Goal: Task Accomplishment & Management: Complete application form

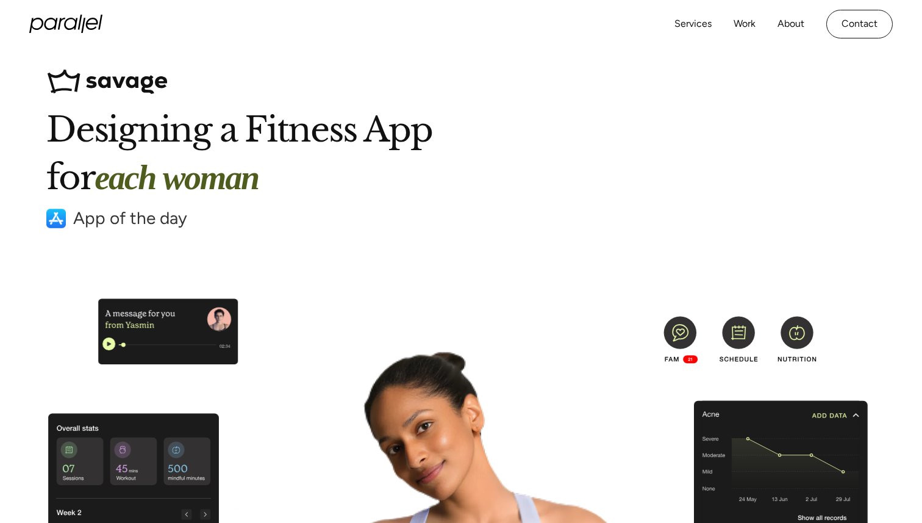
click at [81, 131] on h1 "Designing a Fitness App for each woman" at bounding box center [460, 154] width 829 height 96
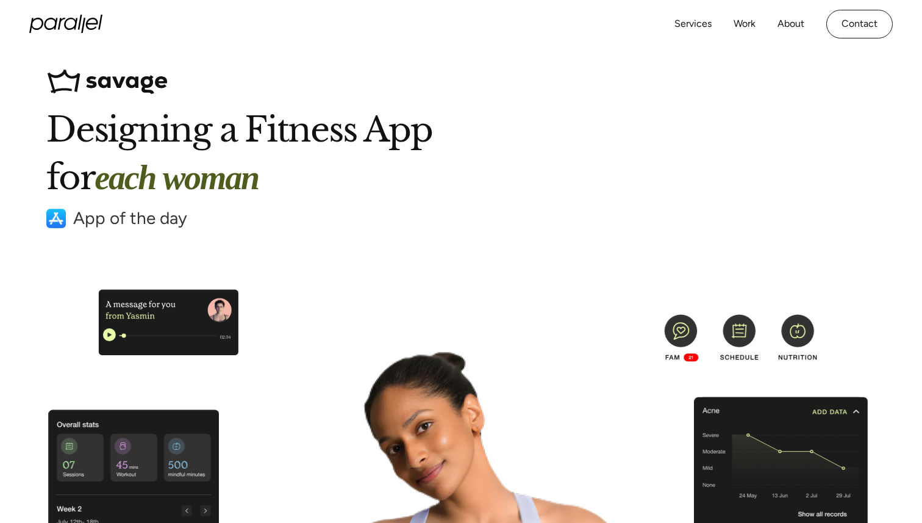
click at [94, 33] on div "Services Work About Careers Contact LinkedIn Twitter (X)" at bounding box center [461, 24] width 864 height 48
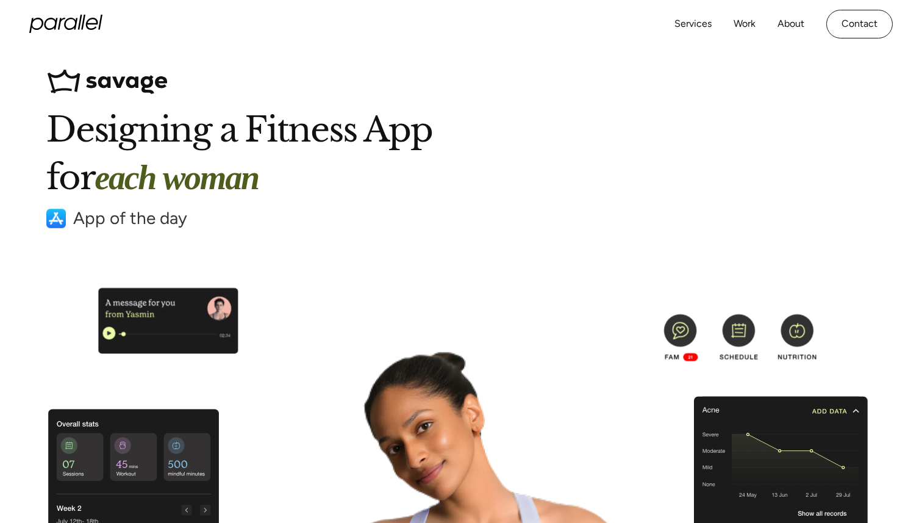
click at [84, 16] on icon "home" at bounding box center [83, 22] width 4 height 15
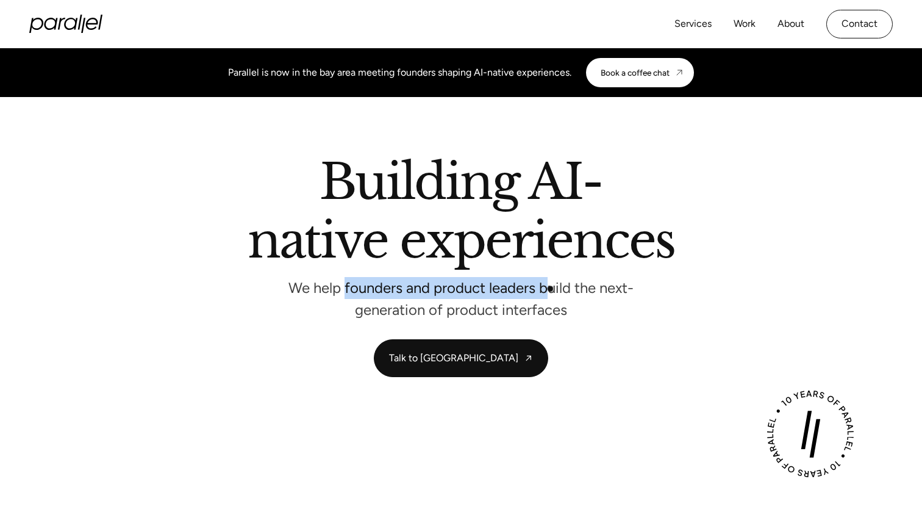
drag, startPoint x: 344, startPoint y: 288, endPoint x: 551, endPoint y: 289, distance: 206.8
click at [551, 289] on p "We help founders and product leaders build the next-generation of product inter…" at bounding box center [461, 298] width 366 height 32
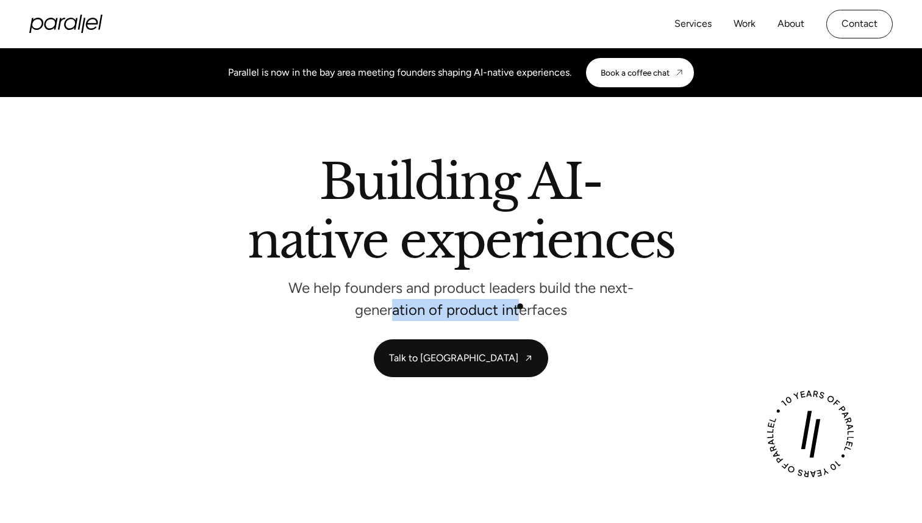
drag, startPoint x: 390, startPoint y: 306, endPoint x: 520, endPoint y: 306, distance: 129.3
click at [520, 306] on p "We help founders and product leaders build the next-generation of product inter…" at bounding box center [461, 298] width 366 height 32
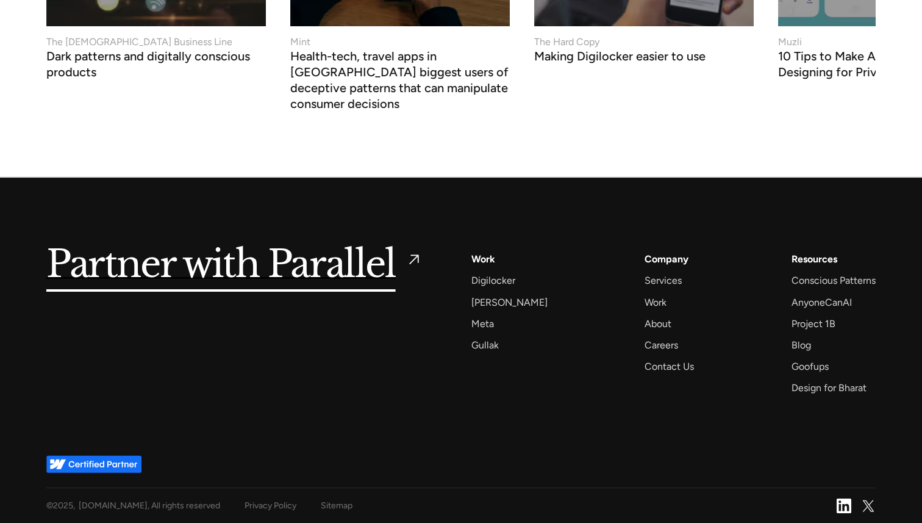
scroll to position [5268, 0]
click at [652, 342] on div "Careers" at bounding box center [662, 345] width 34 height 16
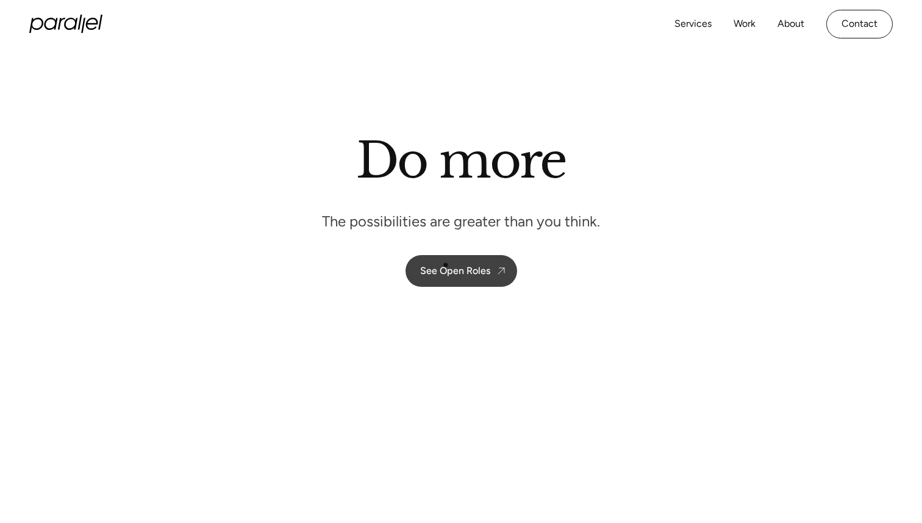
click at [443, 274] on div "See Open Roles" at bounding box center [455, 271] width 70 height 12
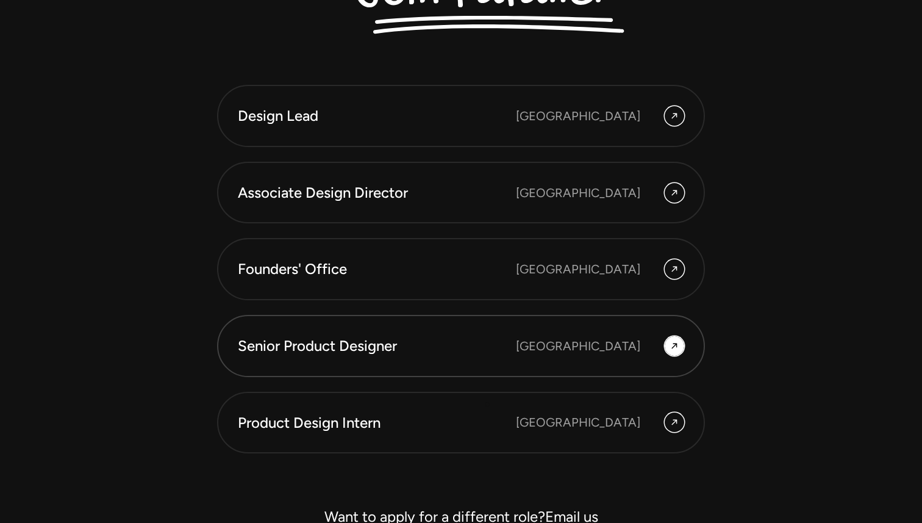
scroll to position [3341, 0]
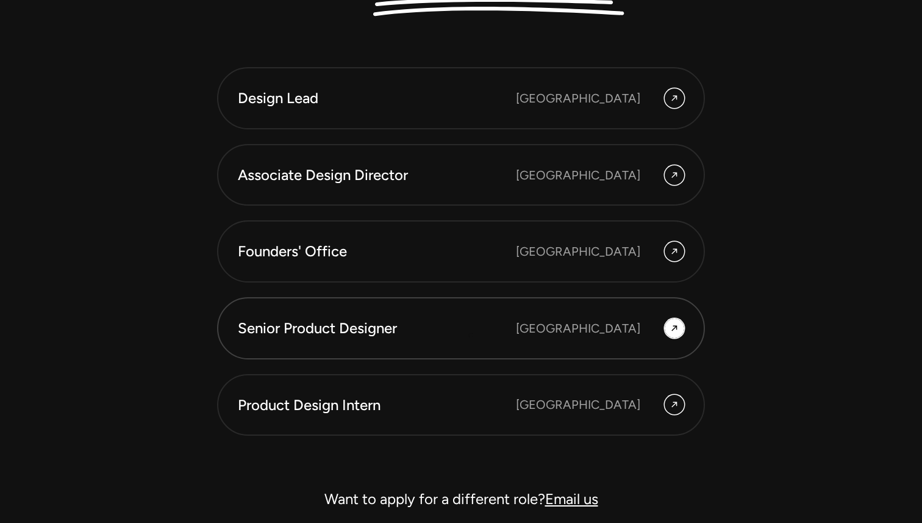
click at [471, 335] on div "Senior Product Designer" at bounding box center [377, 328] width 278 height 21
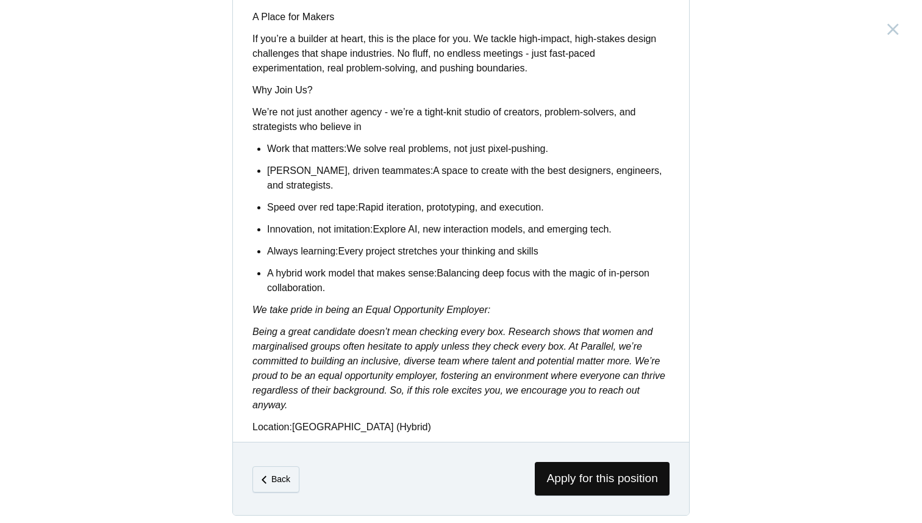
scroll to position [936, 0]
drag, startPoint x: 285, startPoint y: 262, endPoint x: 411, endPoint y: 260, distance: 126.3
click at [411, 267] on strong "A hybrid work model that makes sense:" at bounding box center [352, 272] width 170 height 10
drag, startPoint x: 459, startPoint y: 262, endPoint x: 606, endPoint y: 262, distance: 147.0
click at [606, 265] on p "A hybrid work model that makes sense: Balancing deep focus with the magic of in…" at bounding box center [468, 279] width 403 height 29
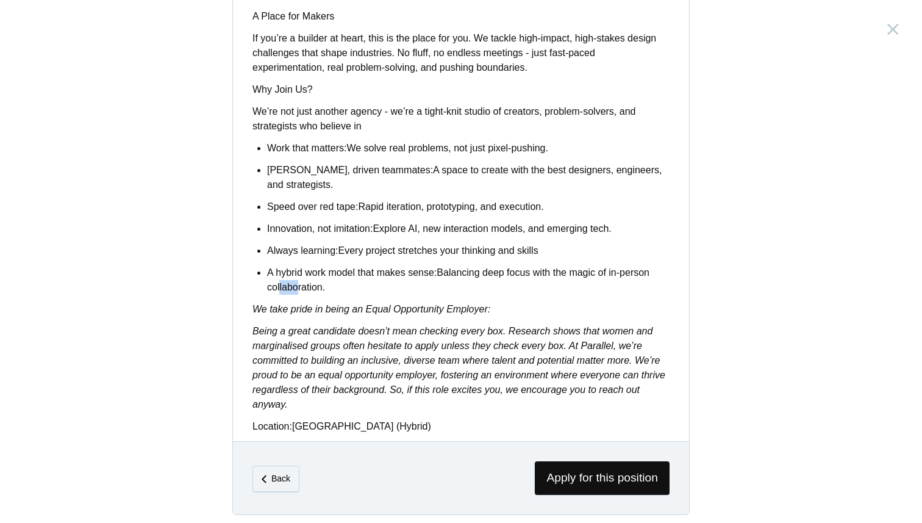
drag, startPoint x: 276, startPoint y: 273, endPoint x: 293, endPoint y: 273, distance: 17.1
click at [293, 273] on p "A hybrid work model that makes sense: Balancing deep focus with the magic of in…" at bounding box center [468, 279] width 403 height 29
click at [606, 466] on span "Apply for this position" at bounding box center [602, 478] width 135 height 34
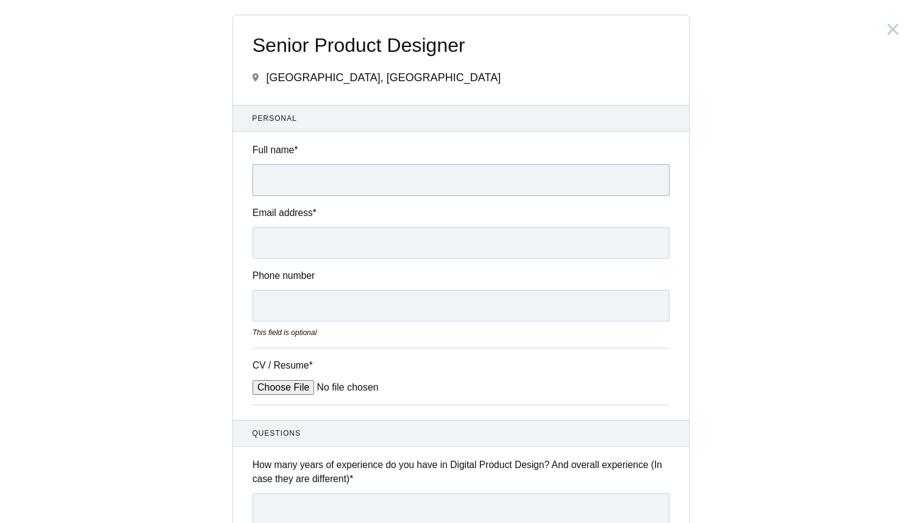
click at [333, 176] on input "Full name *" at bounding box center [460, 180] width 417 height 32
type input "[PERSON_NAME]"
type input "[EMAIL_ADDRESS][DOMAIN_NAME]"
type input "08486272404"
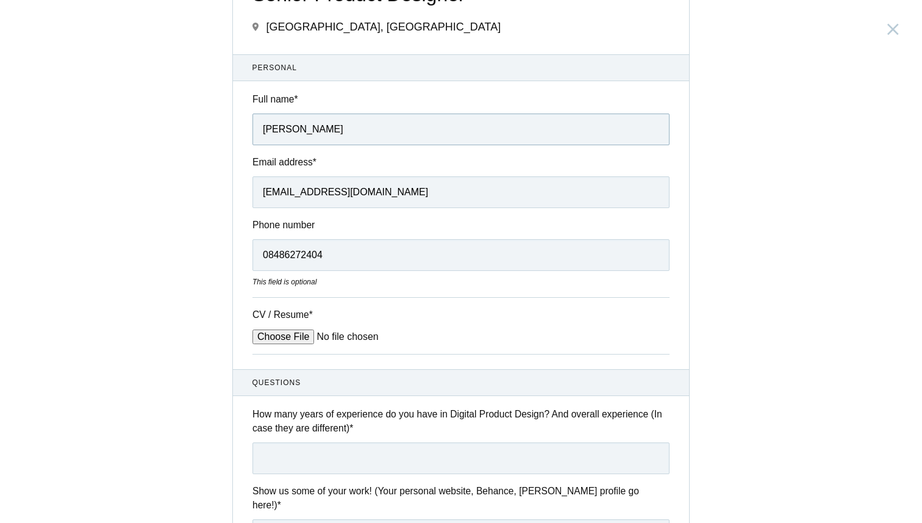
scroll to position [55, 0]
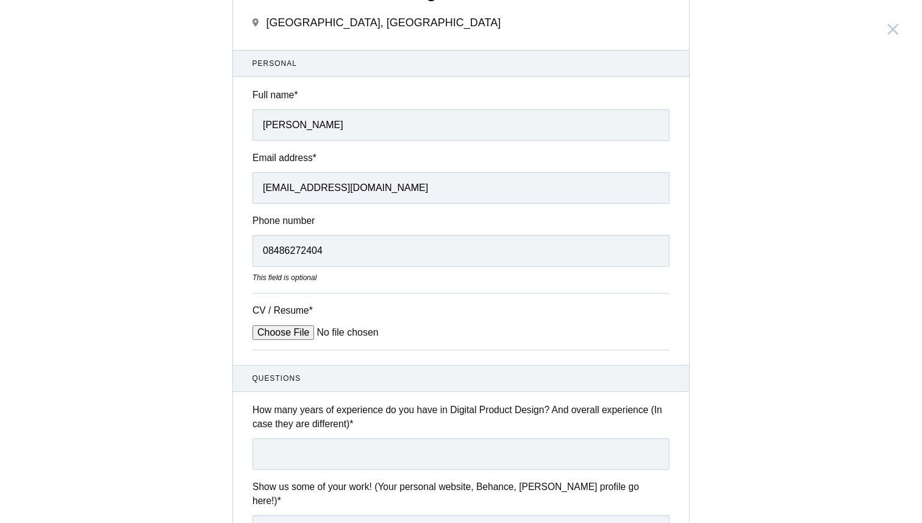
click at [294, 331] on input "CV / Resume *" at bounding box center [344, 332] width 185 height 15
type input "C:\fakepath\Sagar Resume 2025.pdf"
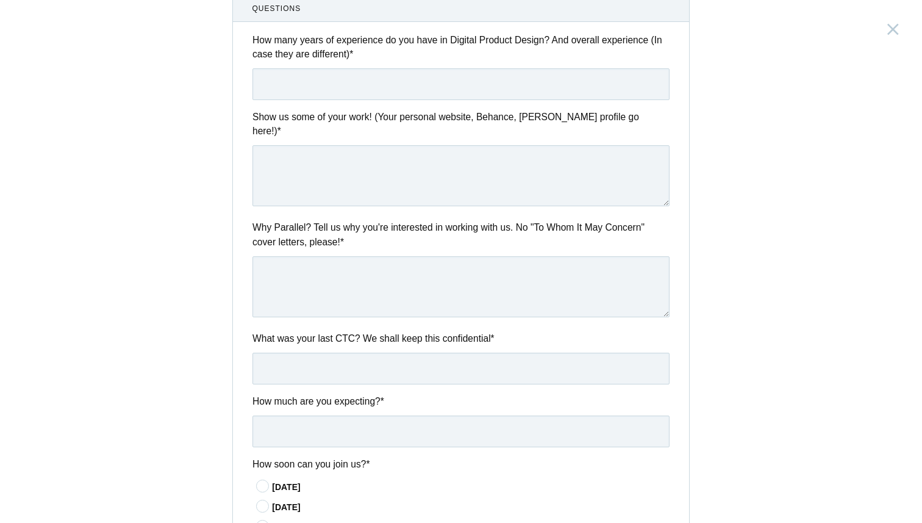
scroll to position [419, 0]
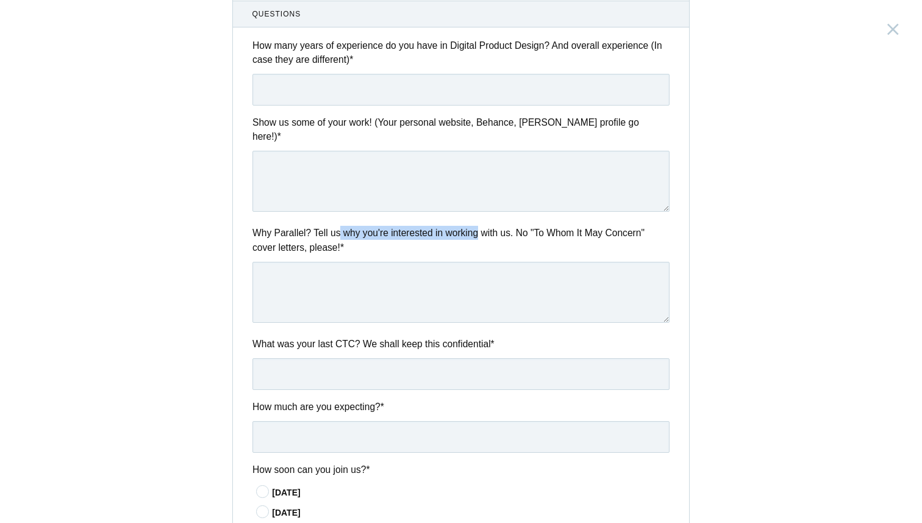
drag, startPoint x: 340, startPoint y: 220, endPoint x: 488, endPoint y: 220, distance: 147.6
click at [488, 226] on label "Why Parallel? Tell us why you're interested in working with us. No "To Whom It …" at bounding box center [460, 240] width 417 height 29
click at [528, 226] on label "Why Parallel? Tell us why you're interested in working with us. No "To Whom It …" at bounding box center [460, 240] width 417 height 29
